Goal: Task Accomplishment & Management: Use online tool/utility

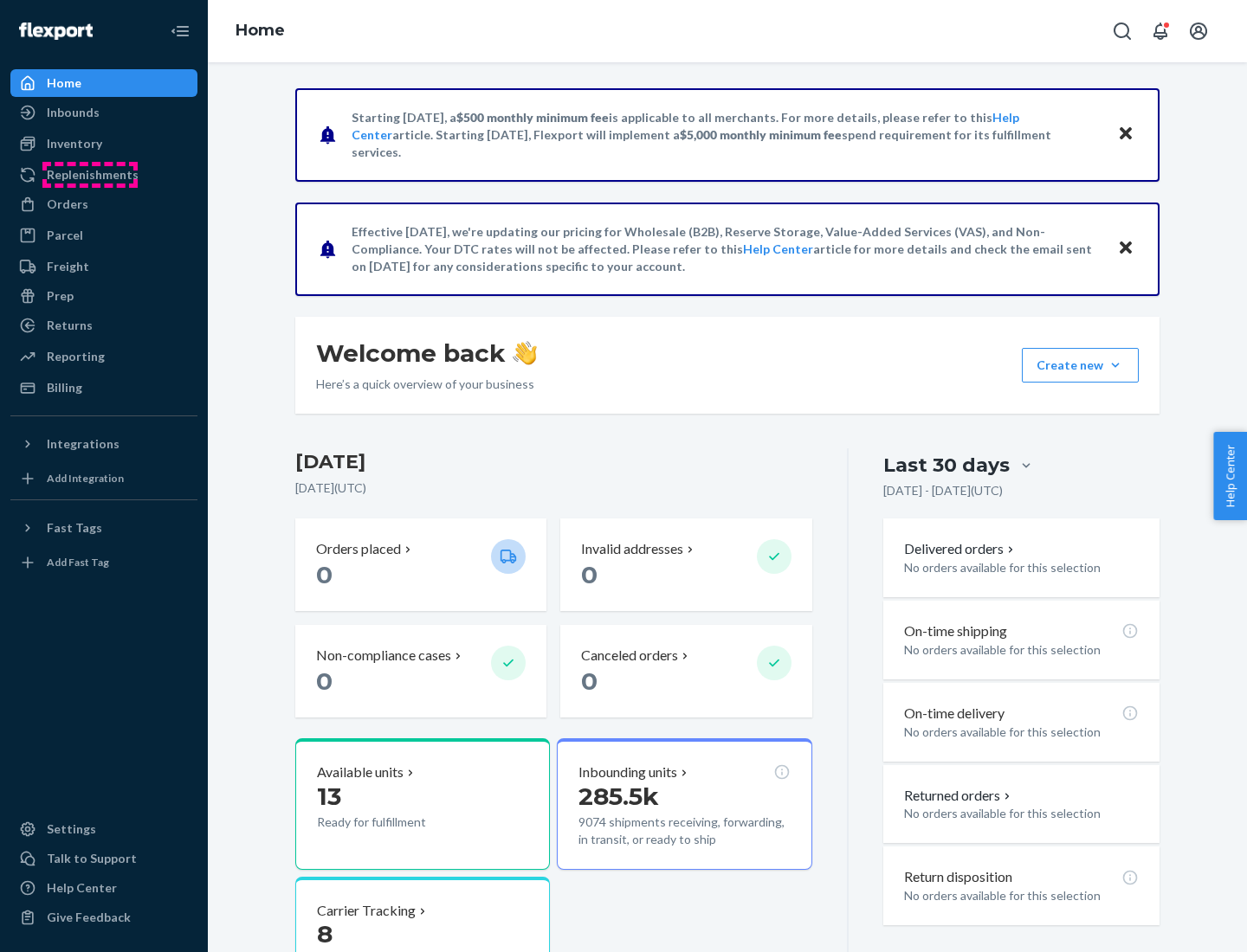
click at [90, 175] on div "Replenishments" at bounding box center [93, 175] width 92 height 17
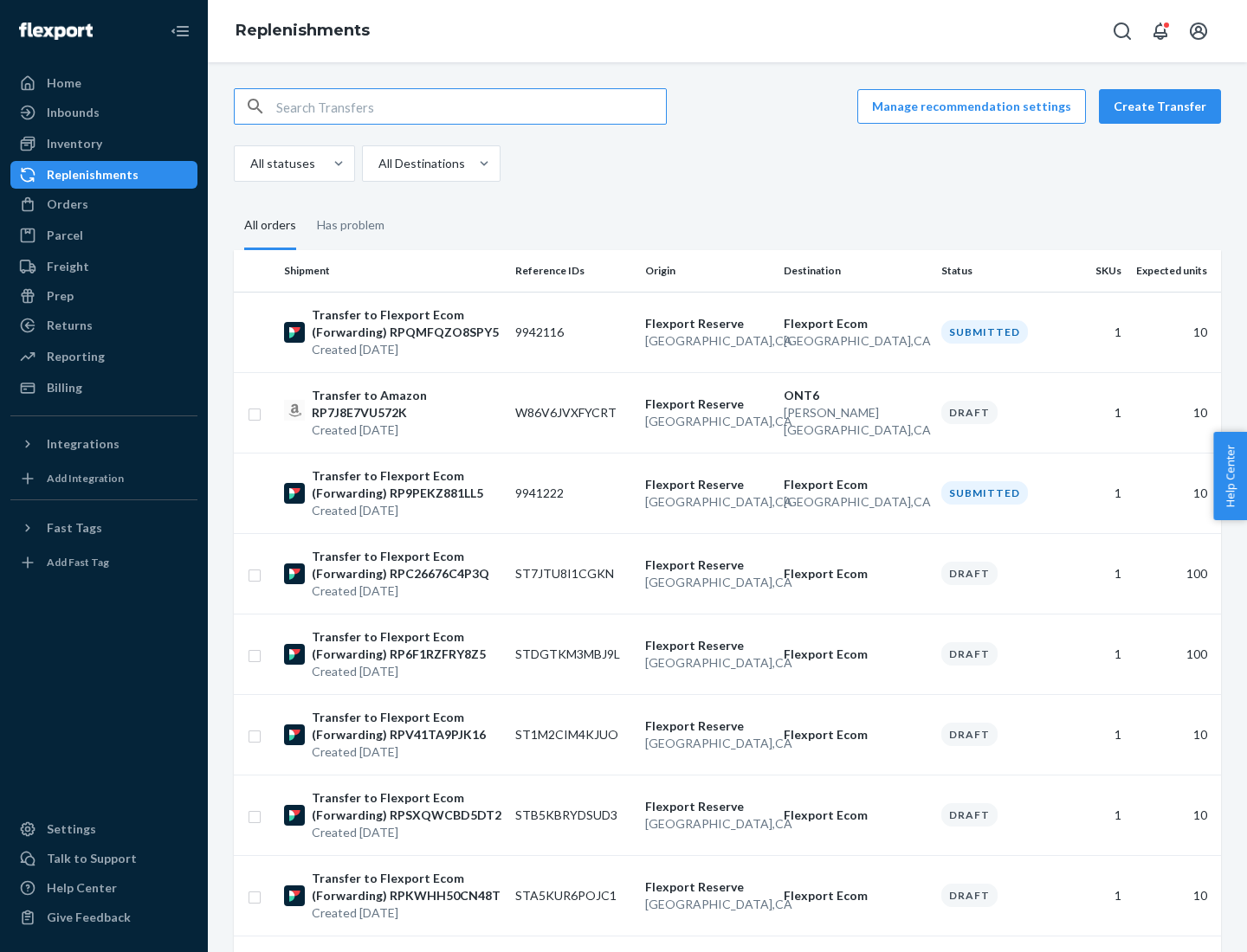
click at [1164, 106] on button "Create Transfer" at bounding box center [1161, 106] width 123 height 34
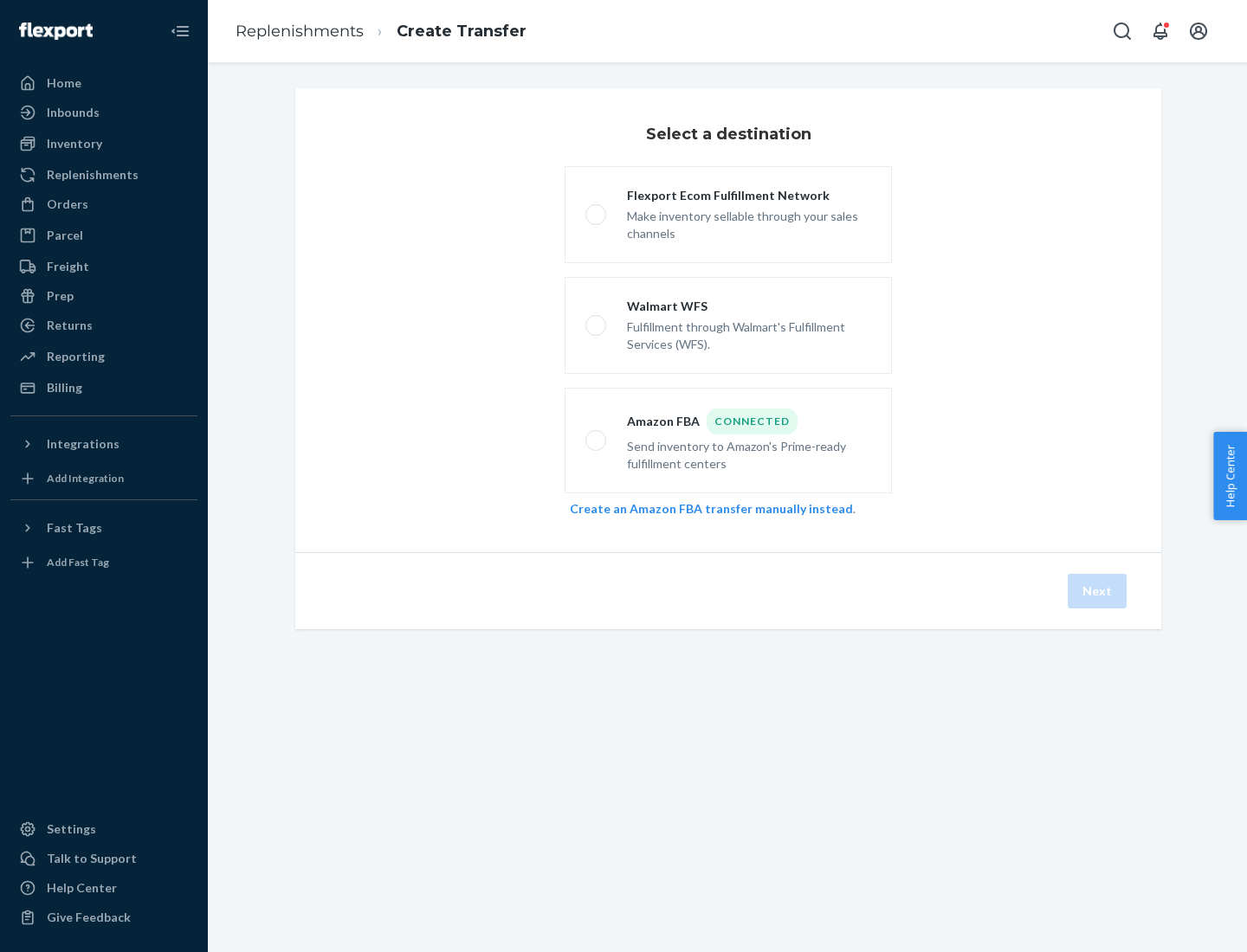
click at [749, 195] on div "Flexport Ecom Fulfillment Network" at bounding box center [749, 195] width 244 height 17
click at [596, 210] on input "Flexport Ecom Fulfillment Network Make inventory sellable through your sales ch…" at bounding box center [591, 215] width 11 height 11
radio input "true"
click at [1098, 591] on button "Next" at bounding box center [1097, 591] width 59 height 34
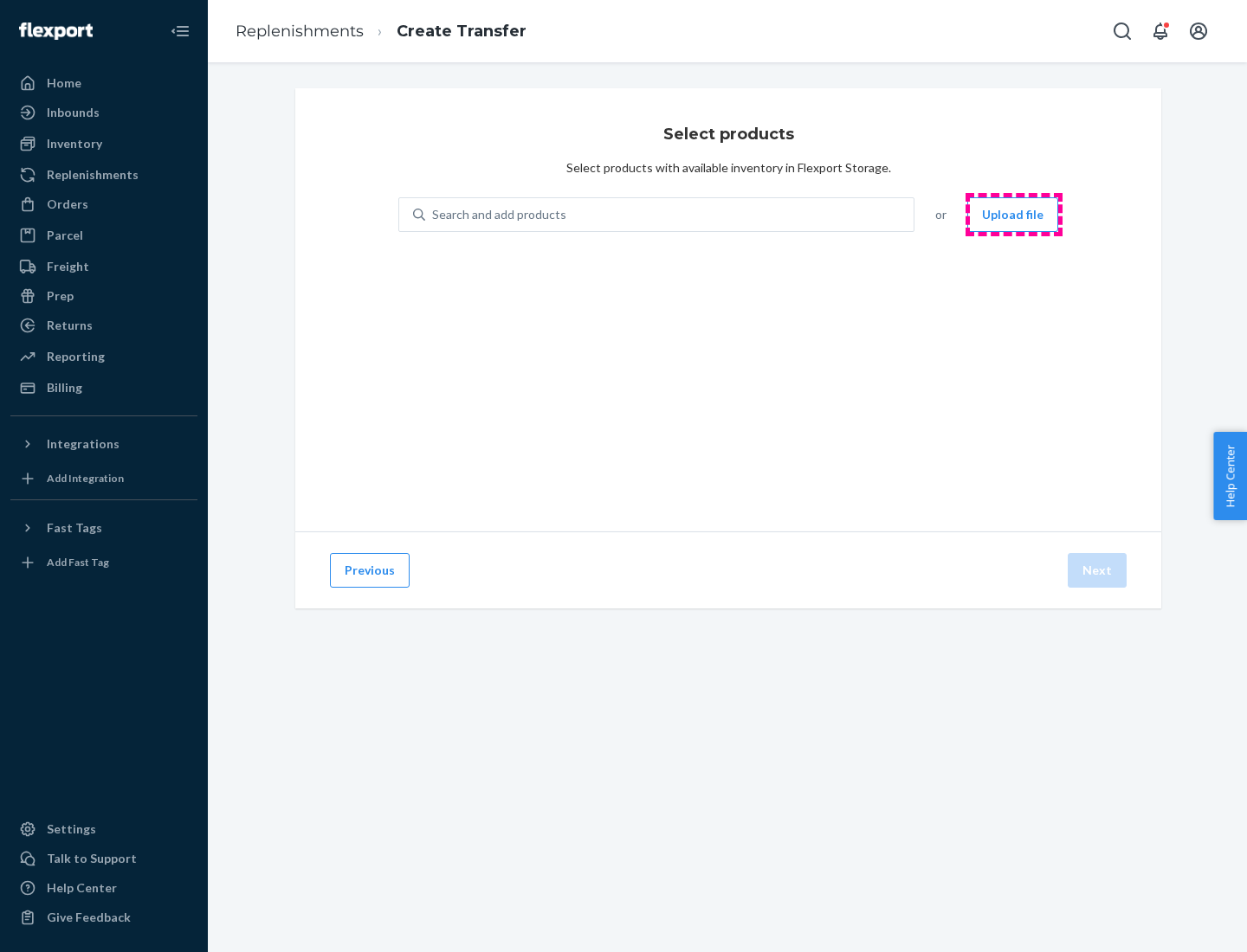
click at [1014, 214] on button "Upload file" at bounding box center [1012, 214] width 91 height 34
